Goal: Task Accomplishment & Management: Use online tool/utility

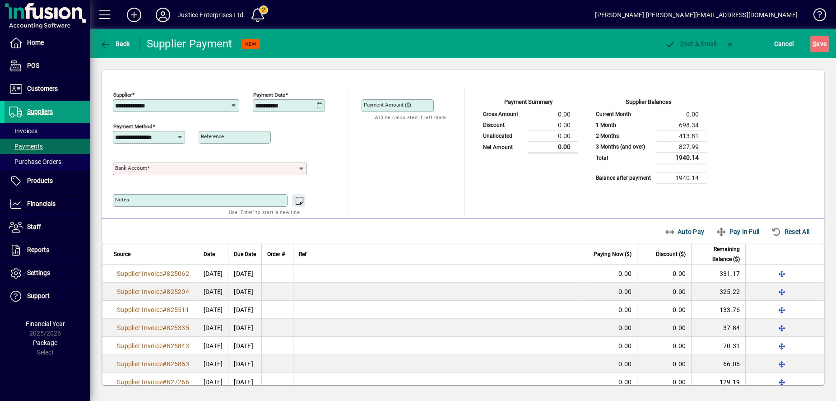
scroll to position [140, 0]
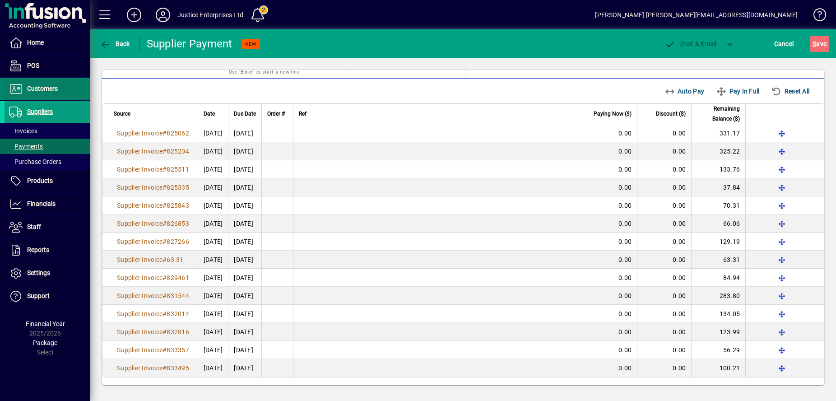
click at [63, 86] on span at bounding box center [48, 89] width 86 height 22
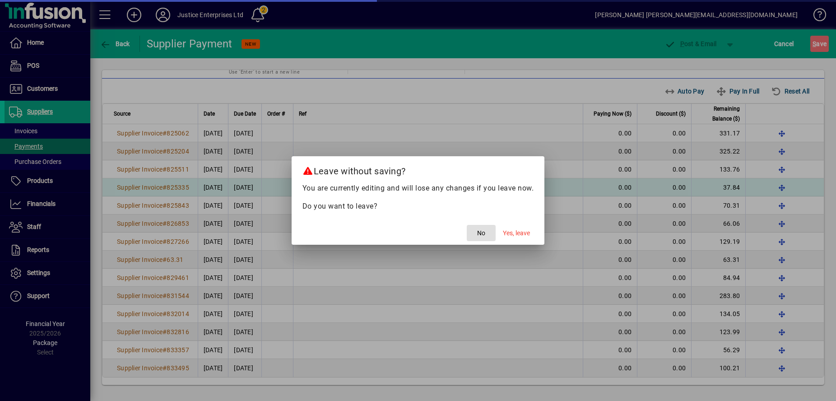
drag, startPoint x: 516, startPoint y: 228, endPoint x: 604, endPoint y: 190, distance: 95.8
click at [524, 225] on button "Yes, leave" at bounding box center [516, 233] width 34 height 16
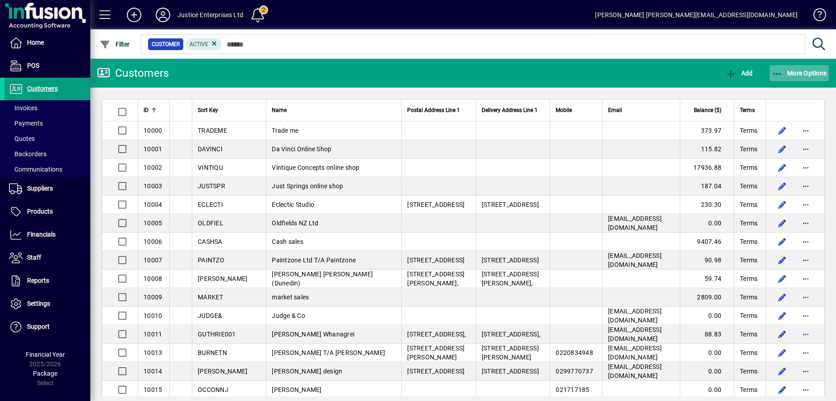
click at [794, 72] on span "More Options" at bounding box center [799, 73] width 55 height 7
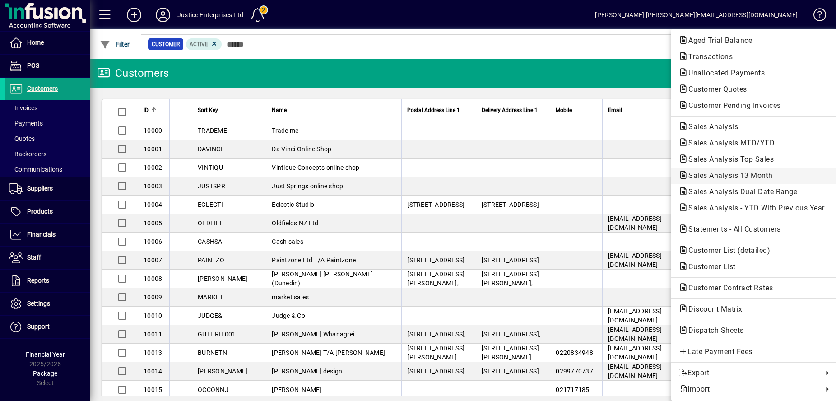
click at [750, 179] on span "Sales Analysis 13 Month" at bounding box center [727, 175] width 99 height 9
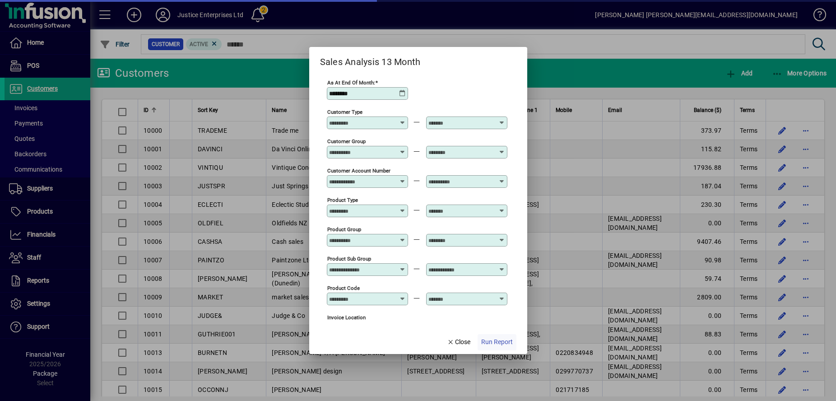
type input "**********"
click at [506, 341] on span "Run Report" at bounding box center [497, 341] width 32 height 9
